Goal: Task Accomplishment & Management: Use online tool/utility

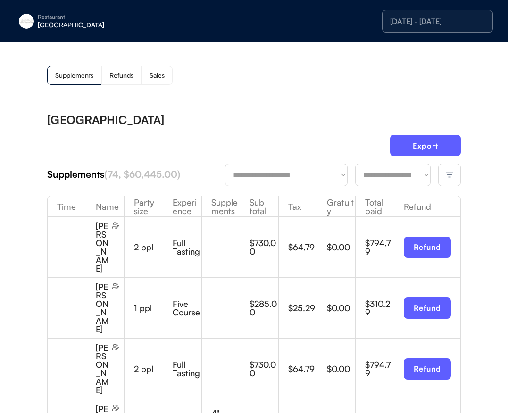
click at [392, 183] on select "**********" at bounding box center [392, 175] width 75 height 23
drag, startPoint x: 275, startPoint y: 116, endPoint x: 284, endPoint y: 117, distance: 9.6
click at [275, 116] on div "[GEOGRAPHIC_DATA]" at bounding box center [254, 119] width 414 height 11
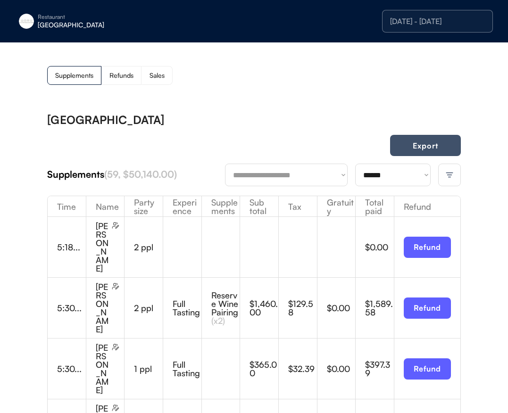
click at [418, 146] on button "Export" at bounding box center [425, 145] width 71 height 21
click at [411, 21] on div "[DATE] - [DATE]" at bounding box center [437, 21] width 95 height 8
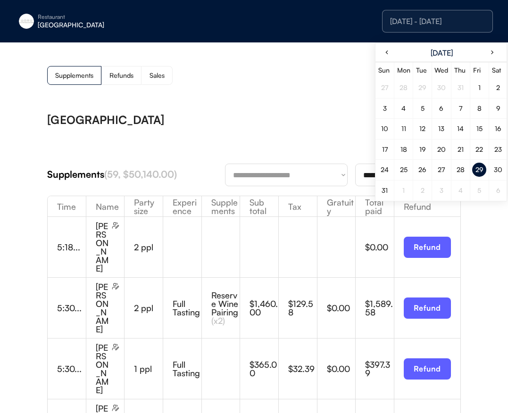
click at [492, 170] on div "30" at bounding box center [498, 170] width 14 height 14
drag, startPoint x: 251, startPoint y: 83, endPoint x: 357, endPoint y: 183, distance: 145.8
click at [251, 83] on div "Supplements Refunds Sales" at bounding box center [254, 75] width 414 height 19
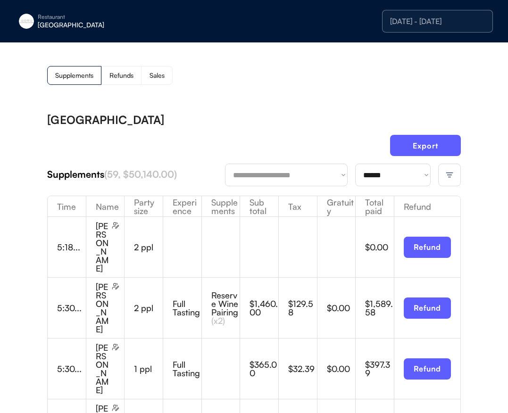
click at [370, 174] on select "**********" at bounding box center [392, 175] width 75 height 23
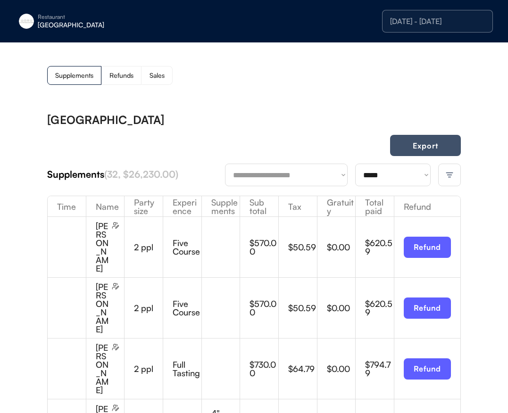
click at [418, 146] on button "Export" at bounding box center [425, 145] width 71 height 21
click at [374, 186] on select "**********" at bounding box center [392, 175] width 75 height 23
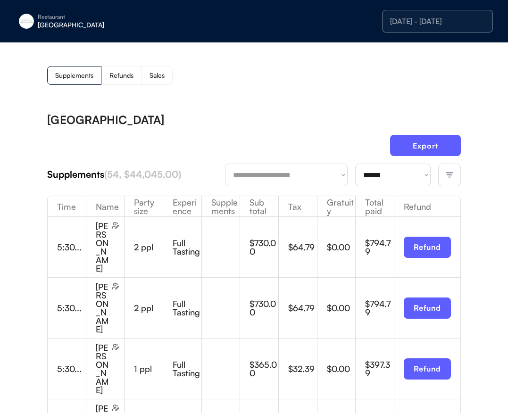
click at [302, 114] on div "[GEOGRAPHIC_DATA]" at bounding box center [254, 119] width 414 height 11
click at [429, 149] on button "Export" at bounding box center [425, 145] width 71 height 21
click at [407, 27] on div "[DATE] - [DATE]" at bounding box center [437, 21] width 111 height 23
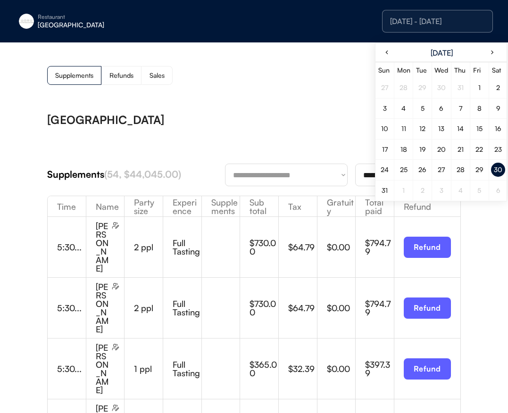
click at [384, 190] on div "31" at bounding box center [385, 190] width 6 height 7
click at [290, 123] on div "[GEOGRAPHIC_DATA]" at bounding box center [254, 119] width 414 height 11
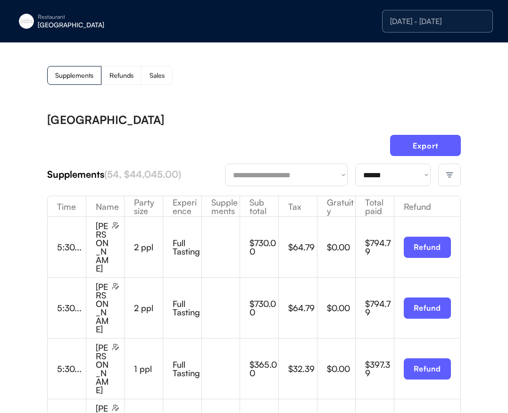
click at [375, 175] on select "**********" at bounding box center [392, 175] width 75 height 23
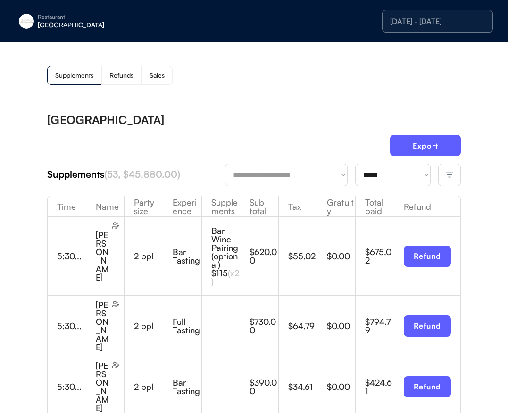
drag, startPoint x: 237, startPoint y: 107, endPoint x: 374, endPoint y: 114, distance: 137.0
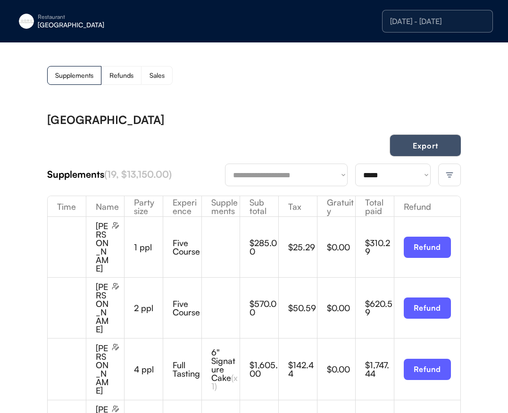
click at [435, 145] on button "Export" at bounding box center [425, 145] width 71 height 21
click at [387, 172] on select "**********" at bounding box center [392, 175] width 75 height 23
select select "********"
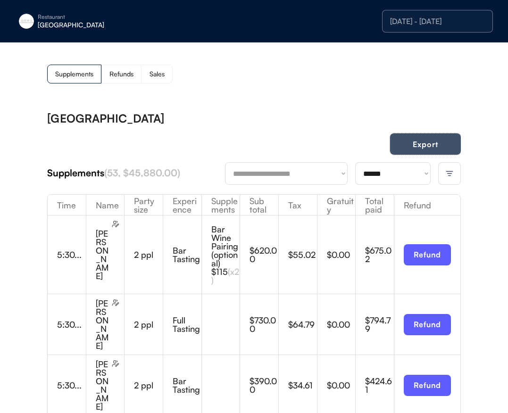
click at [419, 143] on button "Export" at bounding box center [425, 143] width 71 height 21
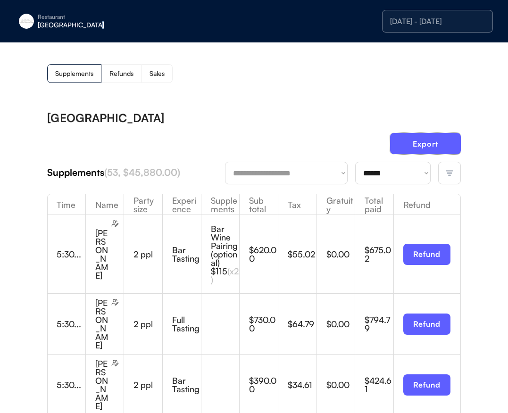
drag, startPoint x: 91, startPoint y: 23, endPoint x: 84, endPoint y: 26, distance: 8.2
click at [91, 23] on div "[GEOGRAPHIC_DATA]" at bounding box center [97, 25] width 119 height 7
click at [55, 24] on div "[GEOGRAPHIC_DATA]" at bounding box center [97, 25] width 119 height 7
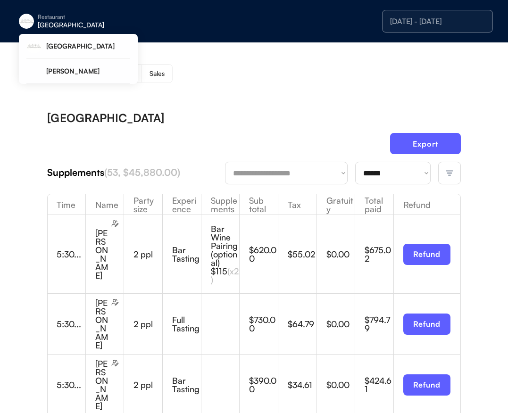
click at [45, 19] on div "Restaurant" at bounding box center [97, 17] width 119 height 6
click at [110, 72] on div "[PERSON_NAME]" at bounding box center [88, 71] width 84 height 7
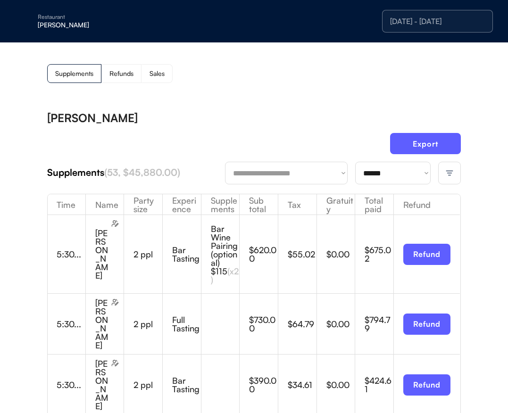
click at [412, 25] on div "[DATE] - [DATE]" at bounding box center [437, 21] width 95 height 8
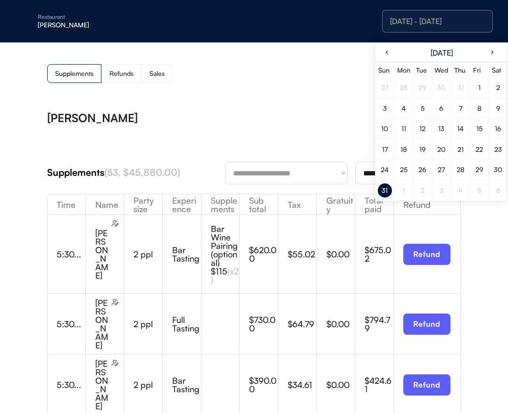
click at [480, 170] on div "29" at bounding box center [479, 169] width 8 height 7
click at [282, 74] on div "Supplements Refunds Sales" at bounding box center [254, 73] width 414 height 19
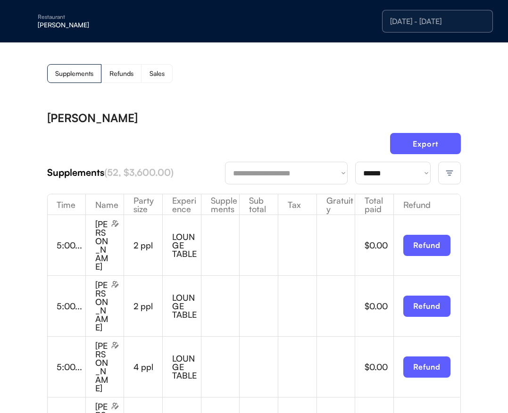
click at [450, 176] on img at bounding box center [449, 173] width 8 height 8
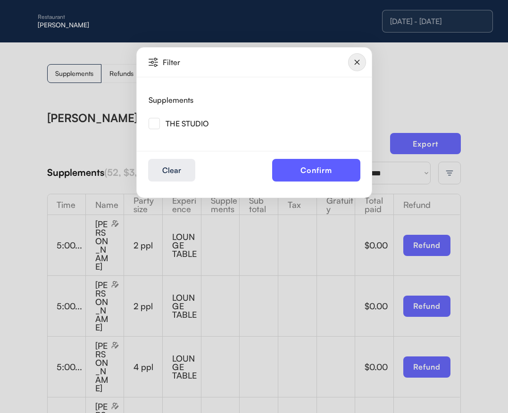
drag, startPoint x: 153, startPoint y: 121, endPoint x: 271, endPoint y: 158, distance: 123.7
click at [153, 121] on img at bounding box center [154, 123] width 11 height 11
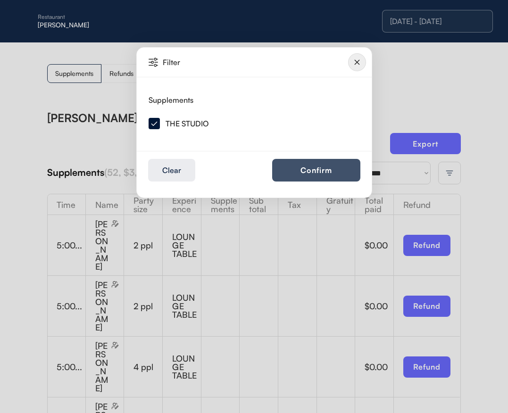
drag, startPoint x: 337, startPoint y: 167, endPoint x: 343, endPoint y: 165, distance: 6.3
click at [337, 167] on button "Confirm" at bounding box center [316, 170] width 88 height 23
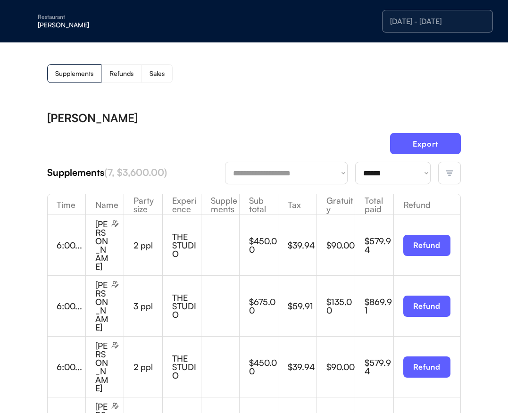
click at [360, 69] on div "Supplements Refunds Sales" at bounding box center [254, 73] width 414 height 19
click at [455, 146] on button "Export" at bounding box center [425, 143] width 71 height 21
click at [403, 27] on div "[DATE] - [DATE]" at bounding box center [437, 21] width 111 height 23
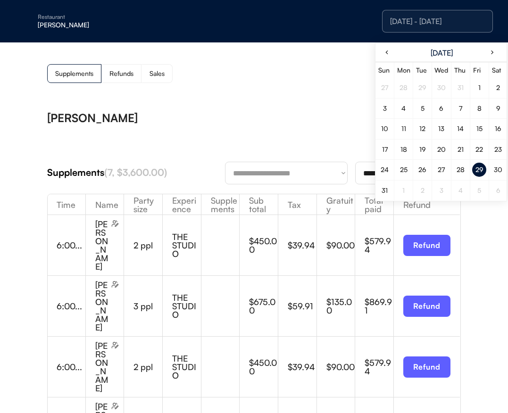
click at [502, 171] on div "30" at bounding box center [498, 169] width 8 height 7
click at [201, 121] on div "[PERSON_NAME]" at bounding box center [254, 117] width 414 height 11
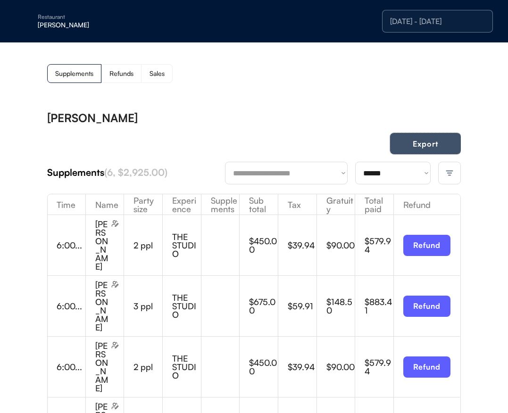
click at [432, 142] on button "Export" at bounding box center [425, 143] width 71 height 21
click at [423, 24] on div "[DATE] - [DATE]" at bounding box center [437, 21] width 95 height 8
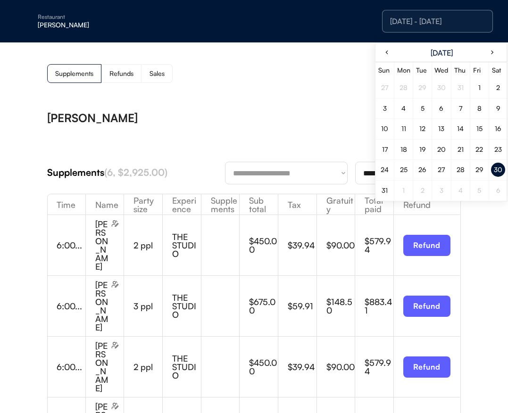
click at [386, 190] on div "31" at bounding box center [385, 190] width 6 height 7
drag, startPoint x: 385, startPoint y: 190, endPoint x: 342, endPoint y: 165, distance: 50.3
click at [385, 190] on div "31" at bounding box center [385, 190] width 6 height 7
click at [273, 120] on div "[PERSON_NAME]" at bounding box center [254, 117] width 414 height 11
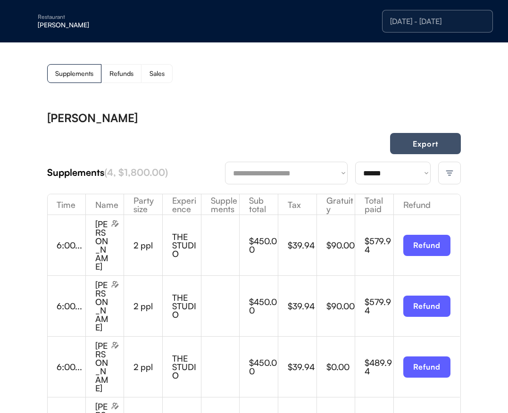
drag, startPoint x: 438, startPoint y: 149, endPoint x: 428, endPoint y: 152, distance: 10.6
click at [438, 149] on button "Export" at bounding box center [425, 143] width 71 height 21
click at [425, 150] on button "Export" at bounding box center [425, 143] width 71 height 21
